Goal: Check status: Check status

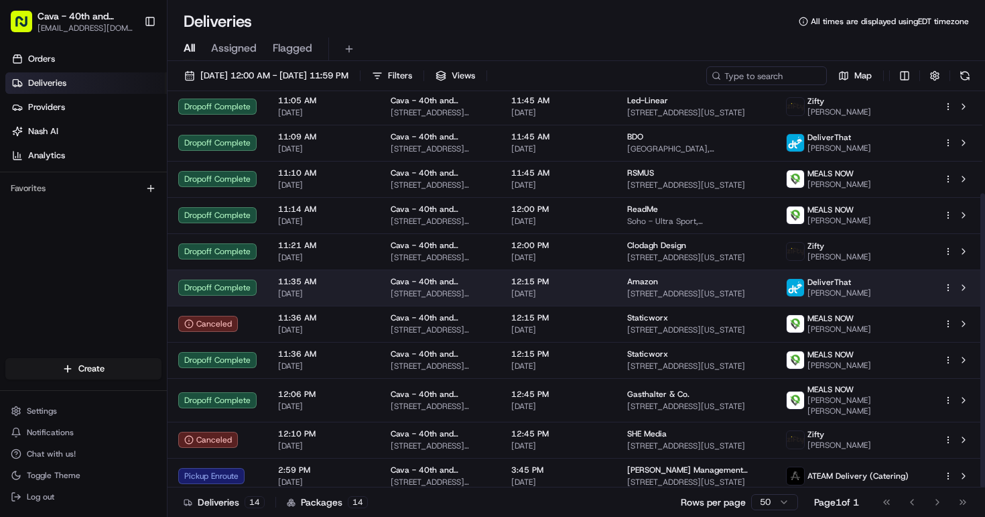
scroll to position [137, 0]
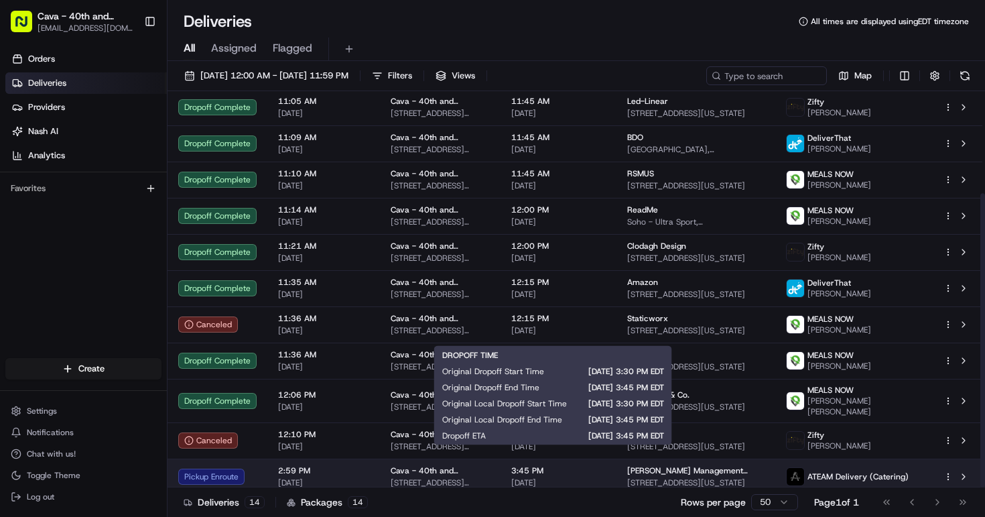
click at [543, 477] on span "[DATE]" at bounding box center [558, 482] width 95 height 11
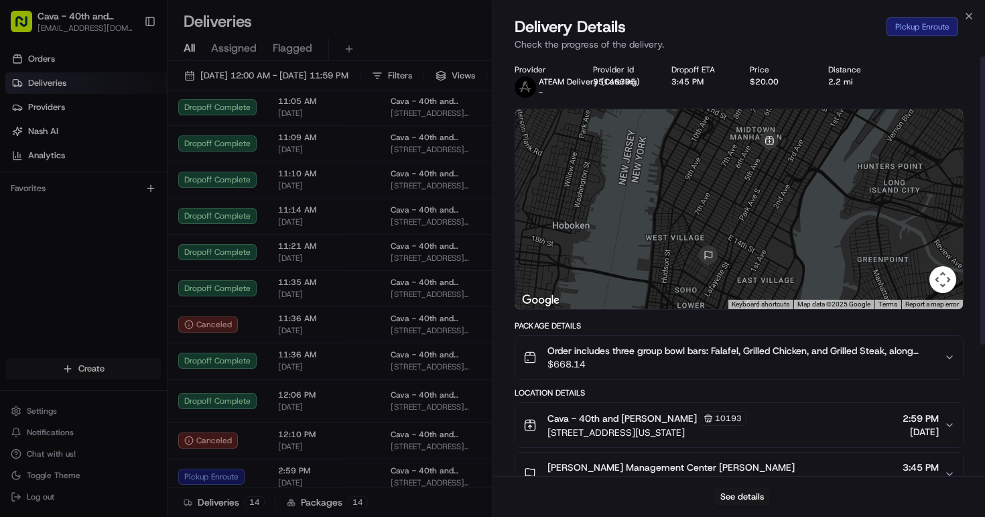
scroll to position [0, 0]
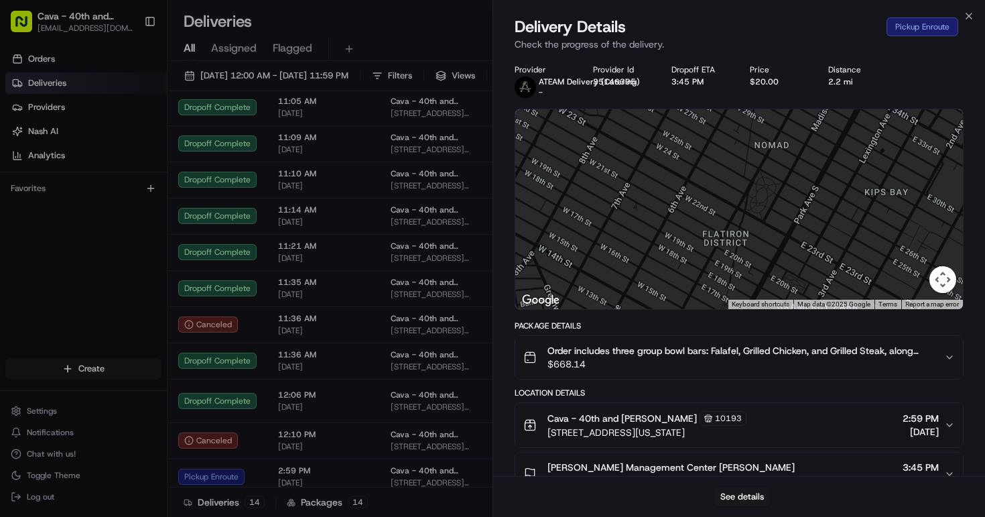
drag, startPoint x: 796, startPoint y: 197, endPoint x: 744, endPoint y: 186, distance: 53.4
click at [744, 187] on div at bounding box center [739, 209] width 448 height 200
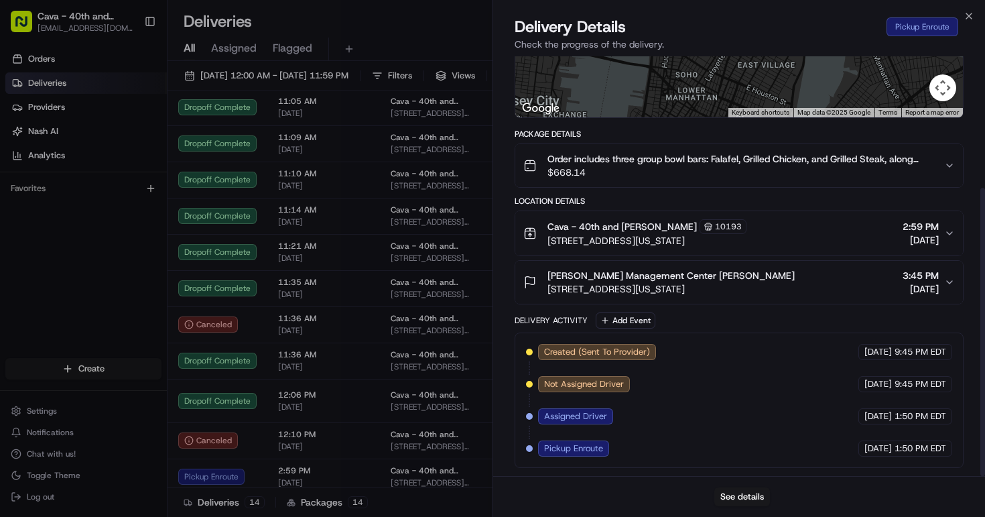
scroll to position [192, 0]
click at [970, 21] on div "Delivery Details Pickup Enroute Check the progress of the delivery." at bounding box center [739, 36] width 492 height 40
click at [969, 17] on icon "button" at bounding box center [969, 15] width 5 height 5
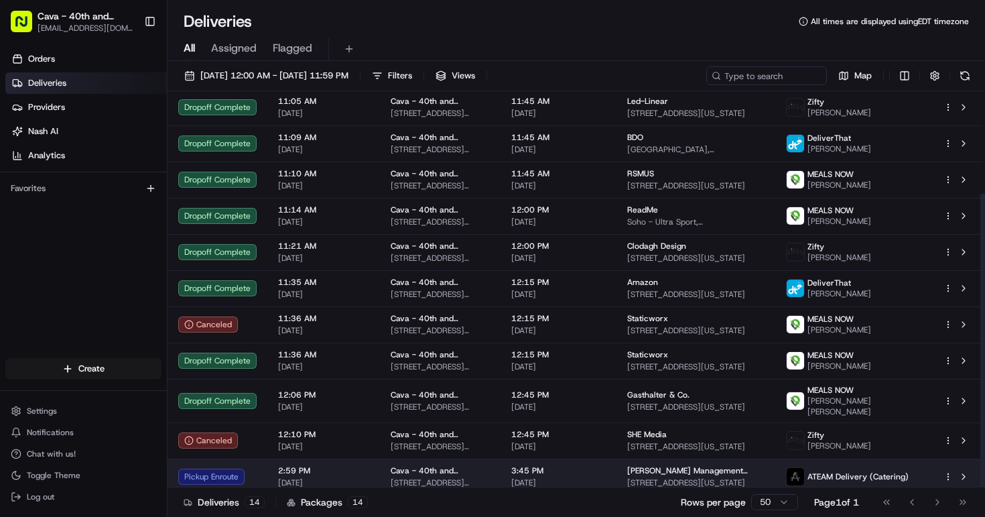
click at [685, 479] on span "[STREET_ADDRESS][US_STATE]" at bounding box center [695, 482] width 137 height 11
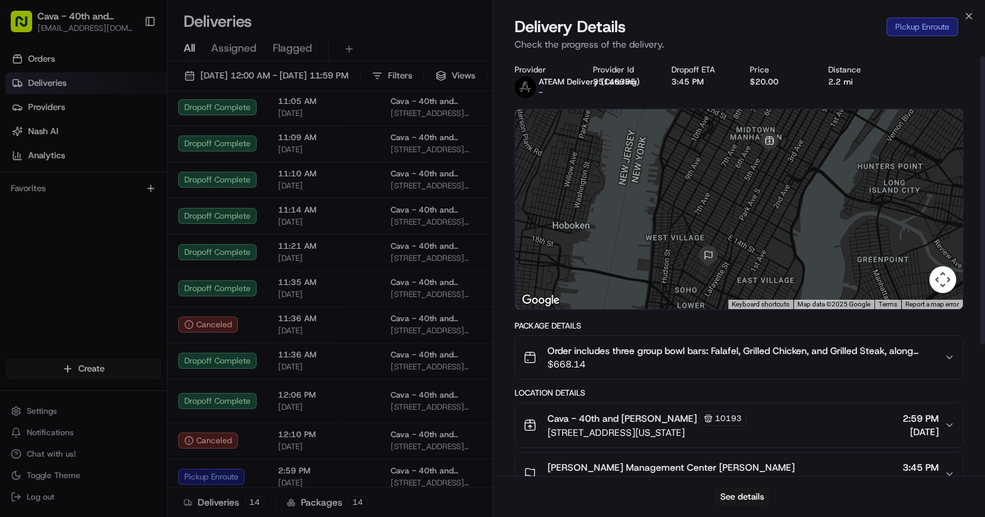
scroll to position [0, 0]
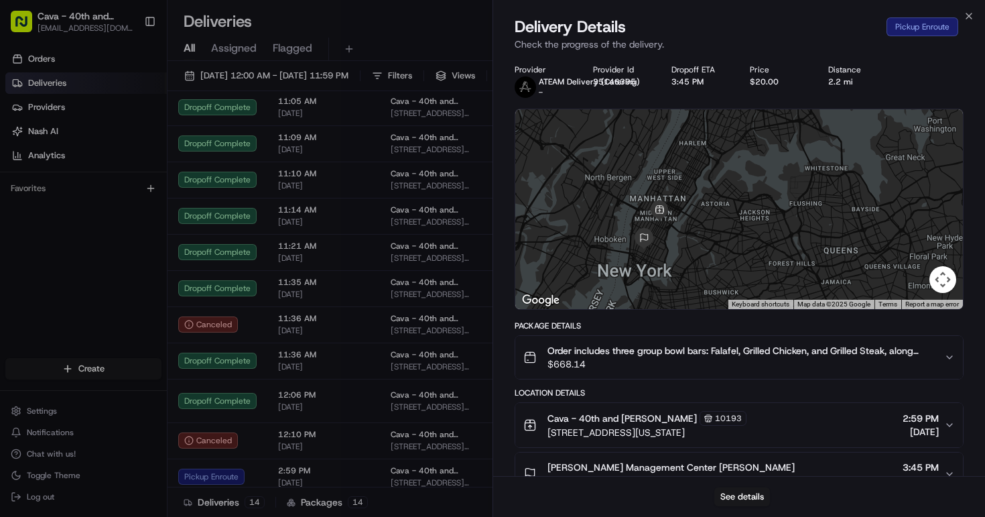
drag, startPoint x: 774, startPoint y: 172, endPoint x: 654, endPoint y: 227, distance: 132.6
click at [653, 227] on div at bounding box center [739, 209] width 448 height 200
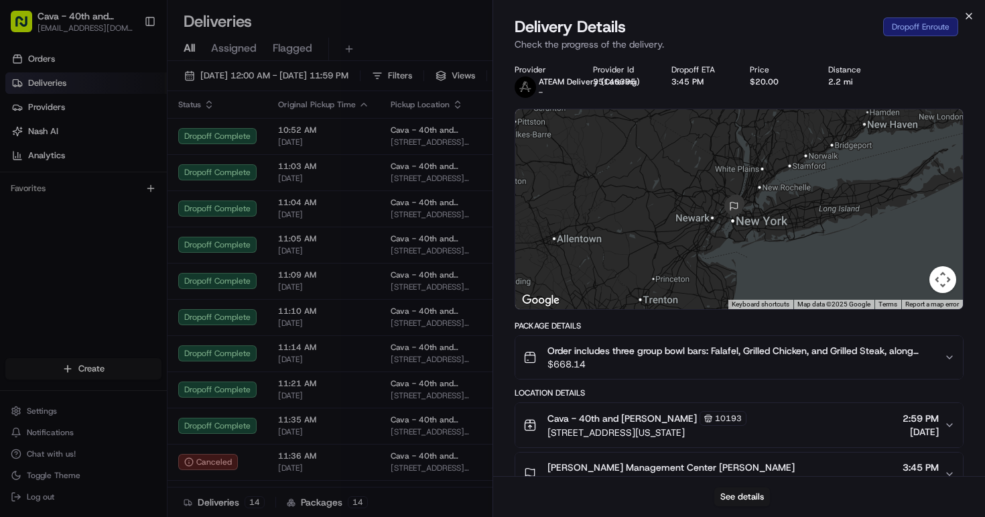
click at [969, 19] on icon "button" at bounding box center [969, 16] width 11 height 11
